Goal: Task Accomplishment & Management: Use online tool/utility

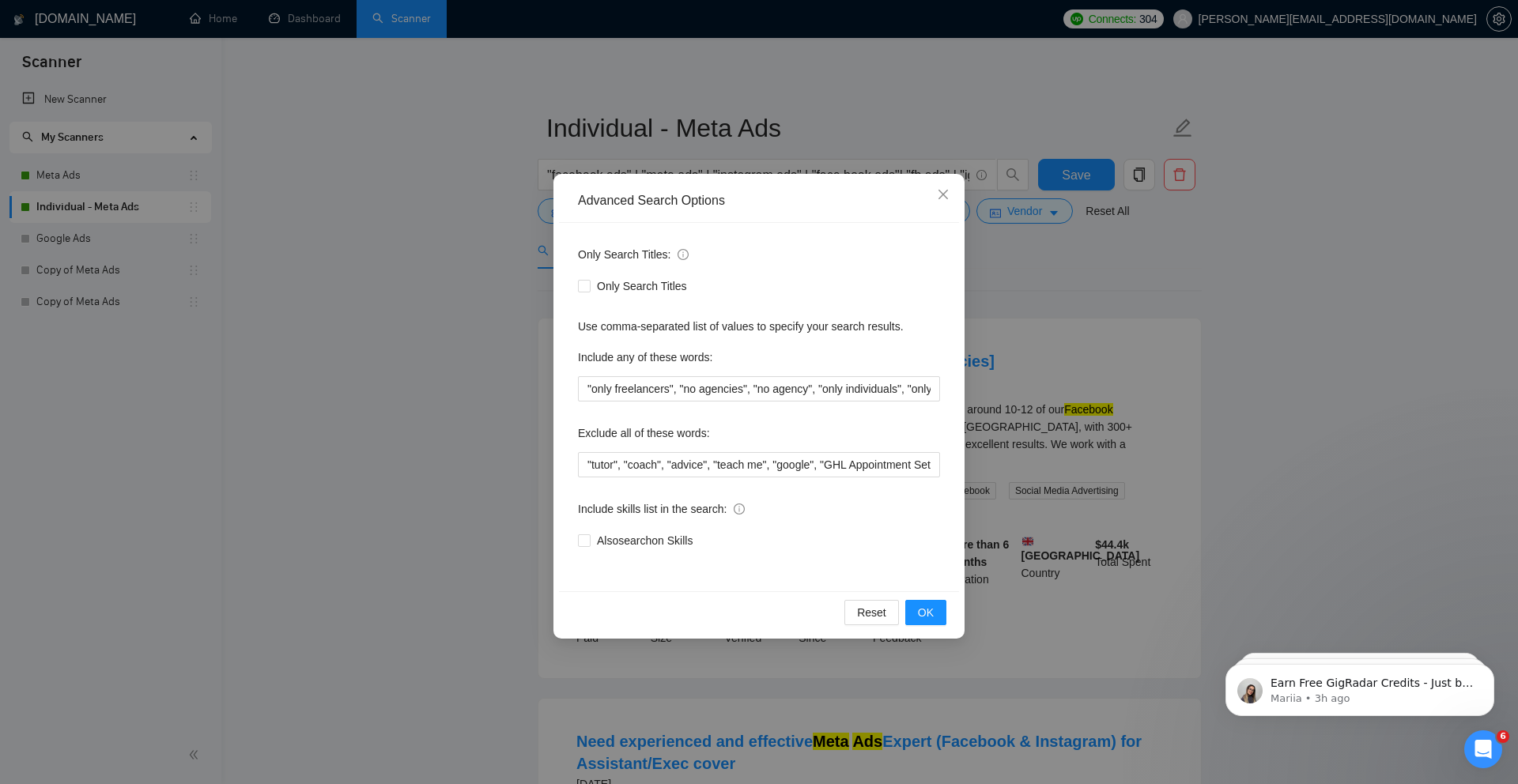
scroll to position [0, 902]
click at [347, 151] on div "Advanced Search Options Only Search Titles: Only Search Titles Use comma-separa…" at bounding box center [759, 392] width 1518 height 784
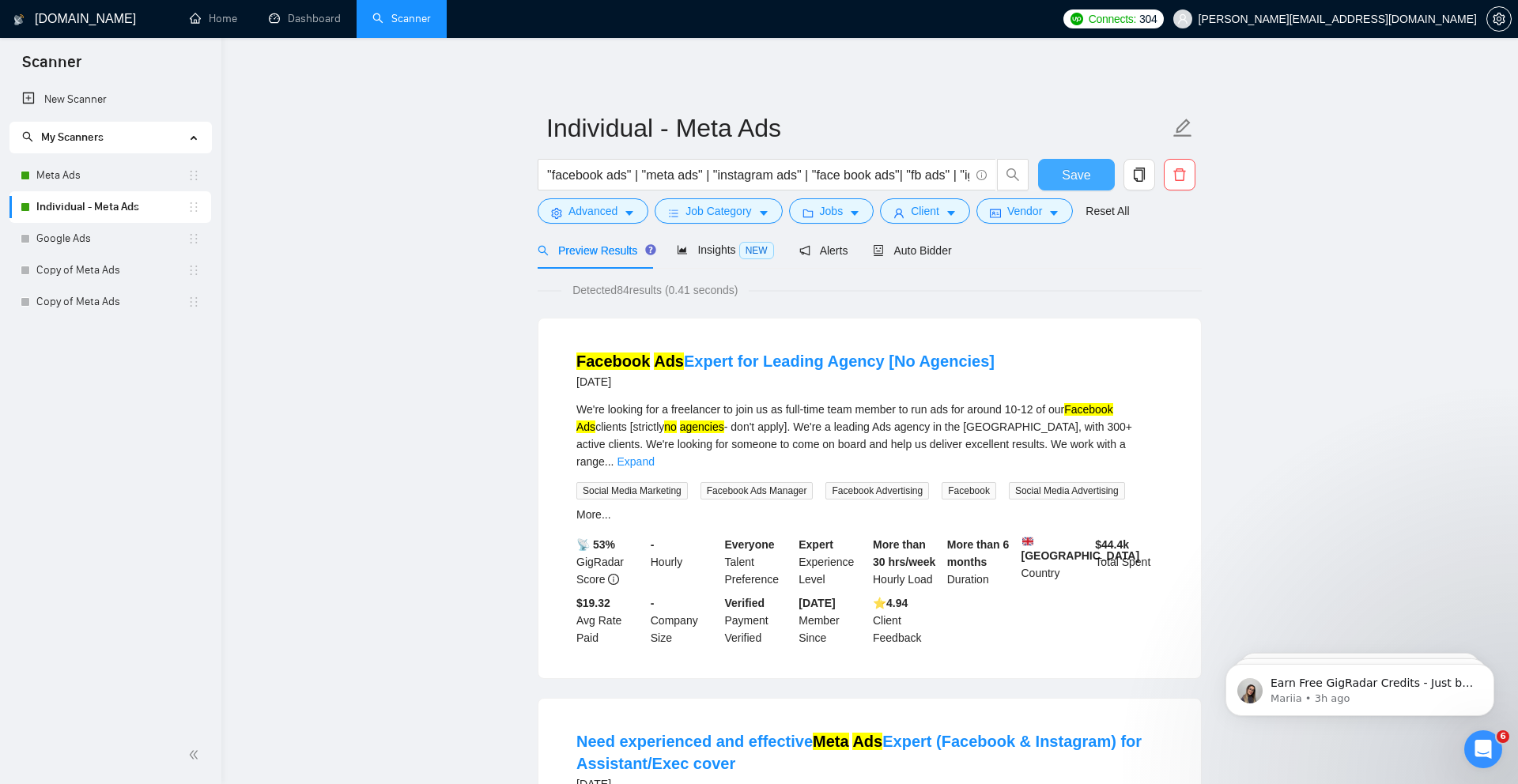
click at [1081, 172] on span "Save" at bounding box center [1076, 175] width 29 height 20
click at [58, 176] on link "Meta Ads" at bounding box center [112, 175] width 151 height 32
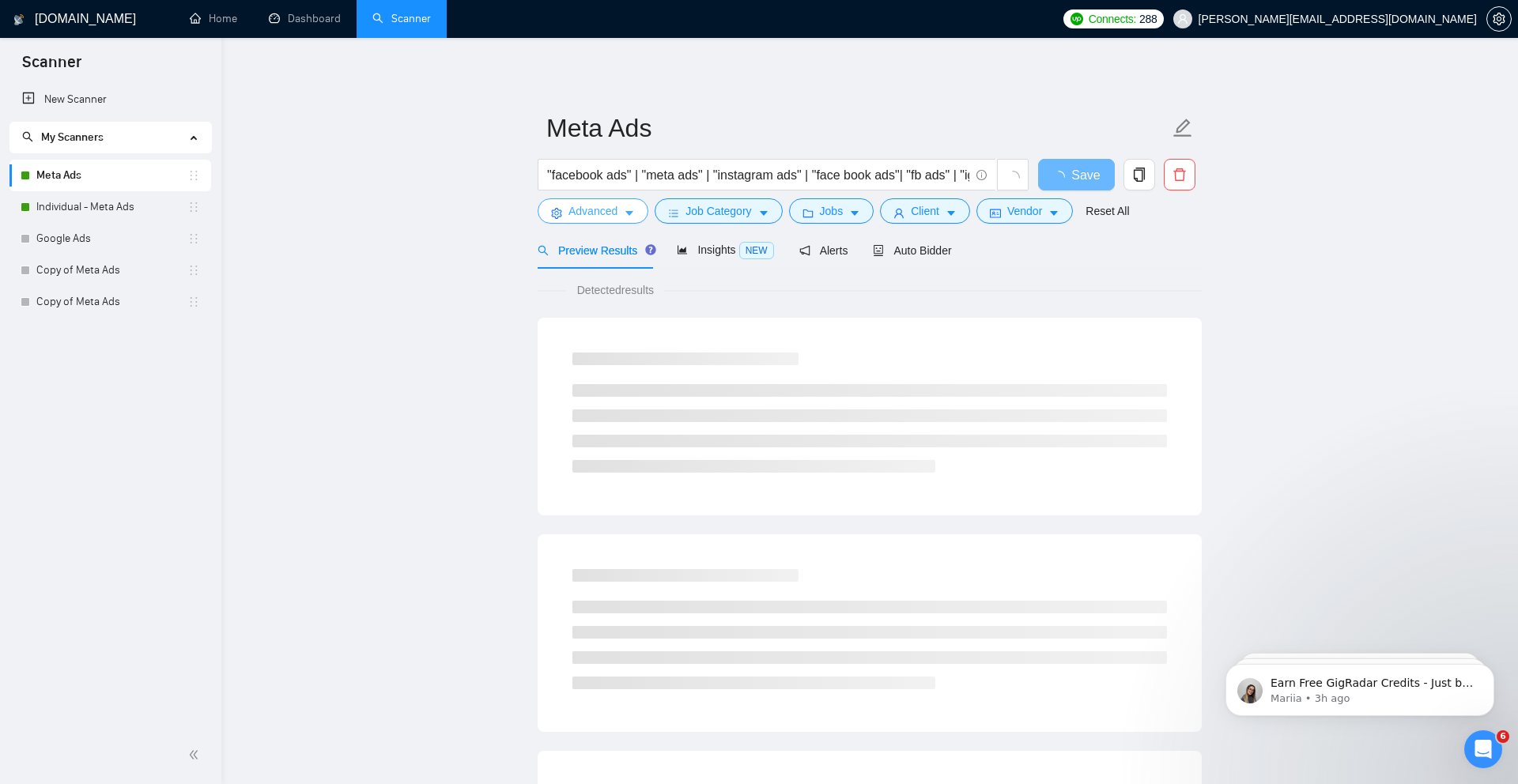
click at [622, 214] on button "Advanced" at bounding box center [593, 211] width 111 height 25
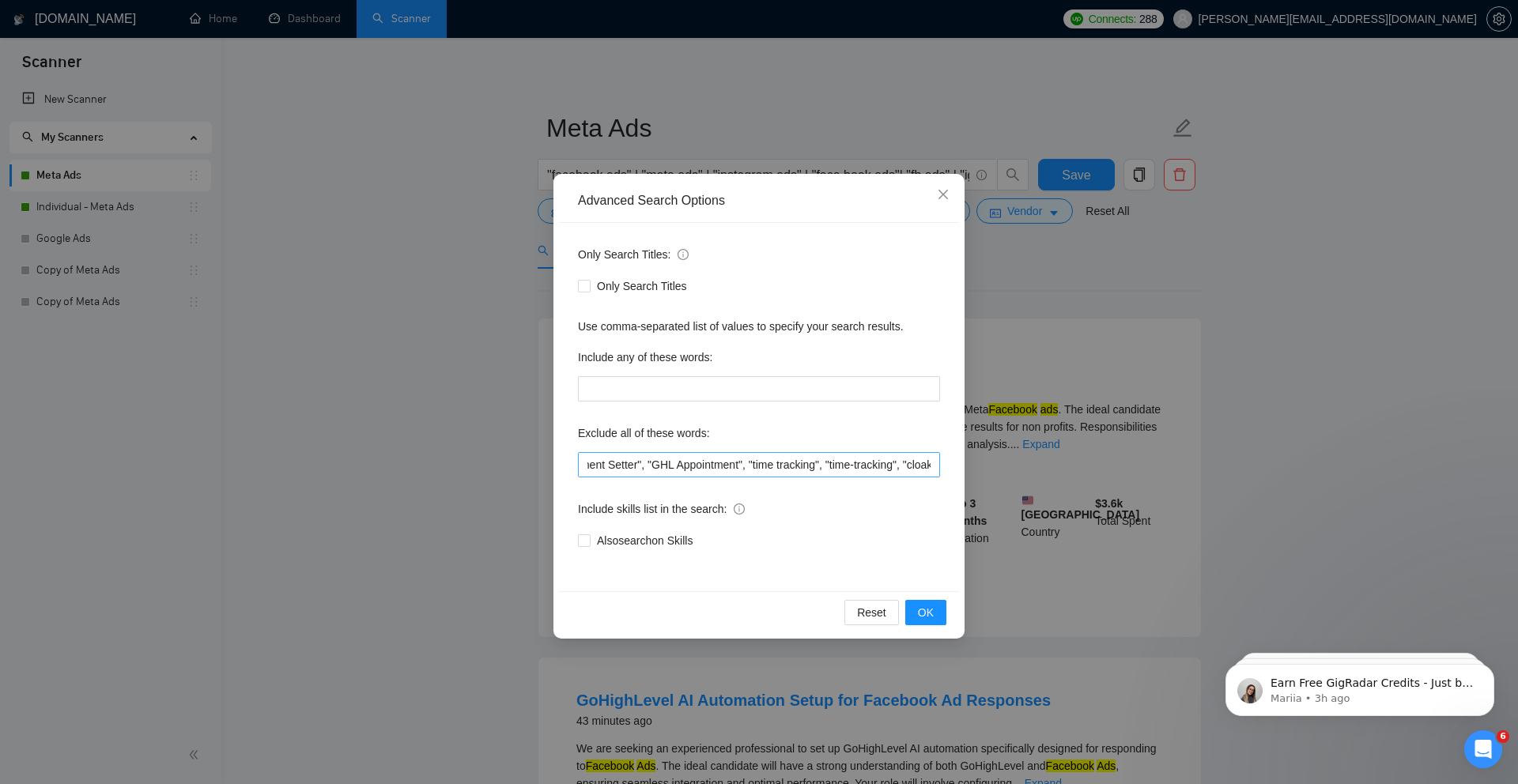
scroll to position [0, 1806]
click at [933, 465] on input ""only freelancers", "no agencies", "no agency", "only individuals", "only indiv…" at bounding box center [759, 464] width 362 height 25
paste input "GoHighLevel"
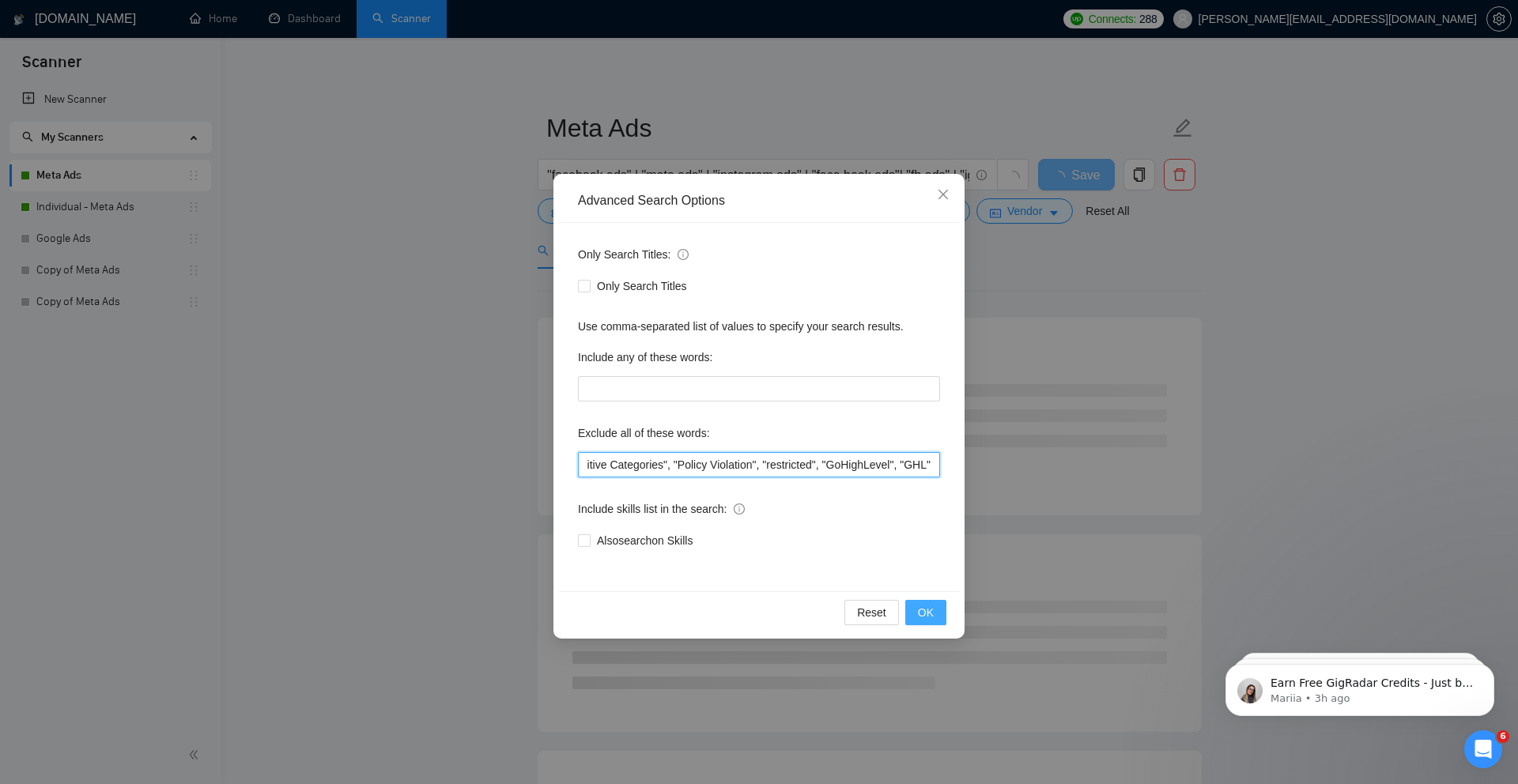
type input ""only freelancers", "no agencies", "no agency", "only individuals", "only indiv…"
click at [927, 610] on span "OK" at bounding box center [926, 612] width 16 height 17
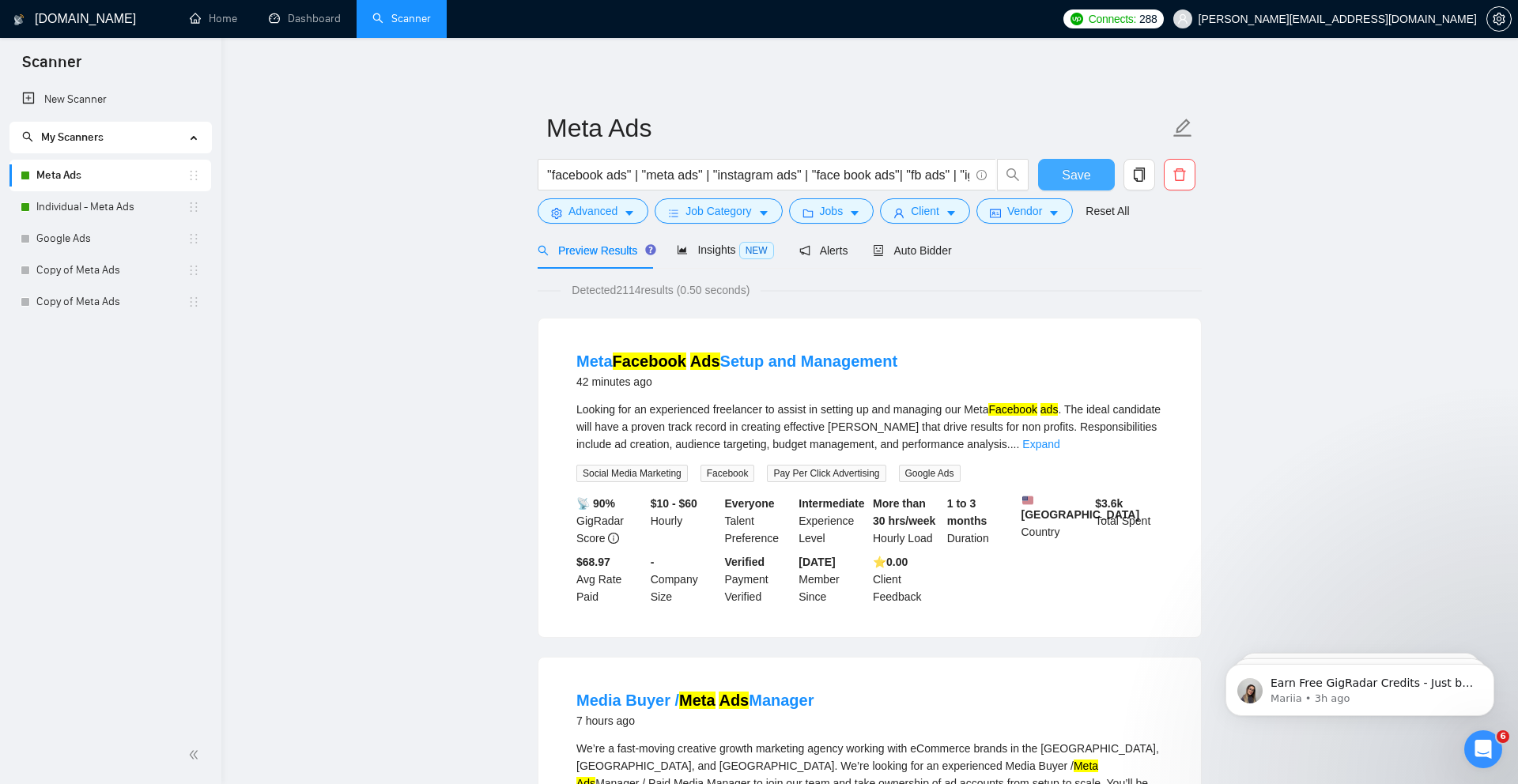
click at [1090, 182] on button "Save" at bounding box center [1076, 174] width 76 height 32
